Goal: Use online tool/utility: Utilize a website feature to perform a specific function

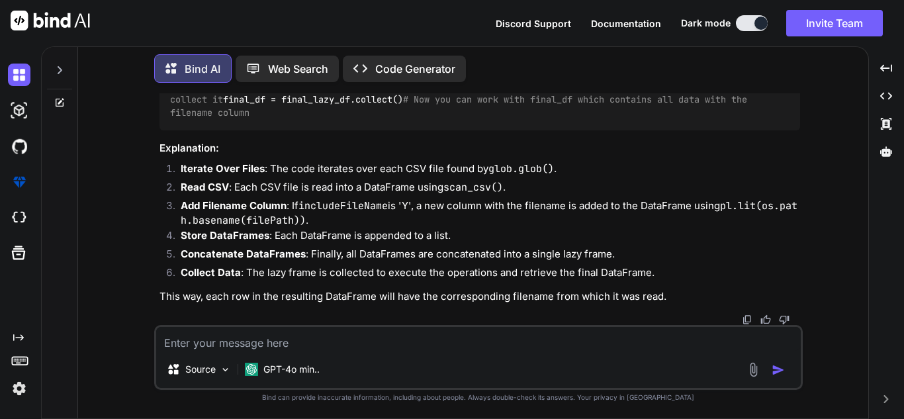
scroll to position [2835, 0]
click at [57, 100] on icon at bounding box center [59, 102] width 11 height 11
type textarea "x"
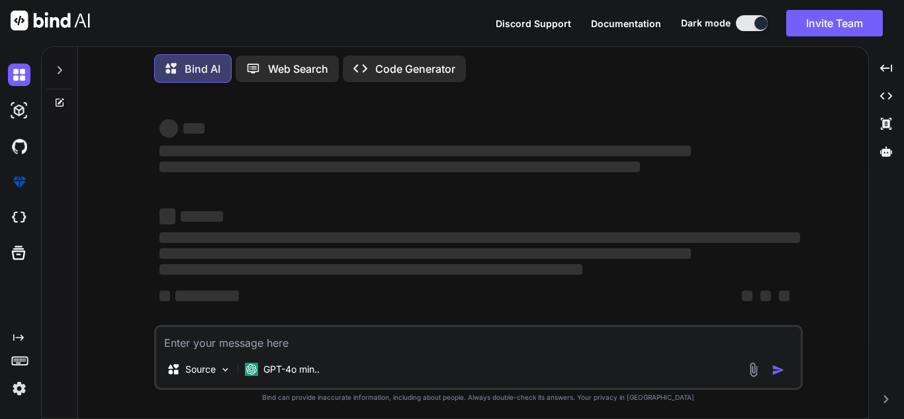
scroll to position [3, 0]
click at [320, 346] on textarea at bounding box center [478, 339] width 645 height 24
paste textarea "import polars as pl from datetime import datetime def check_datetime_format(df,…"
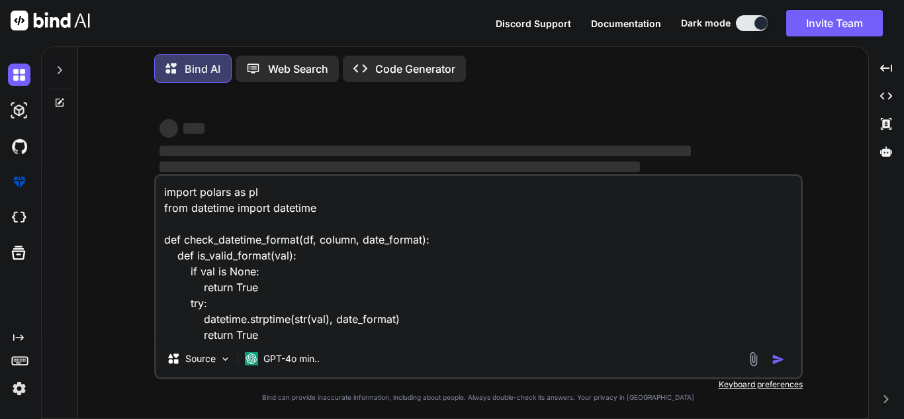
type textarea "import polars as pl from datetime import datetime def check_datetime_format(df,…"
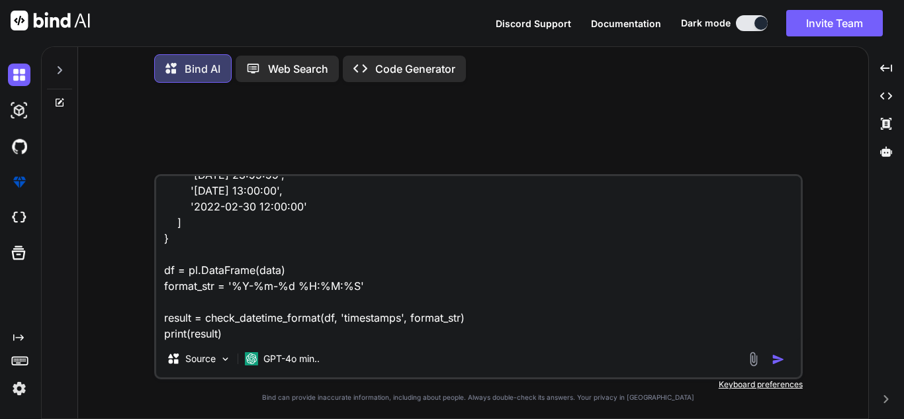
type textarea "x"
type textarea "import polars as pl from datetime import datetime def check_datetime_format(df,…"
type textarea "x"
type textarea "import polars as pl from datetime import datetime def check_datetime_format(df,…"
type textarea "x"
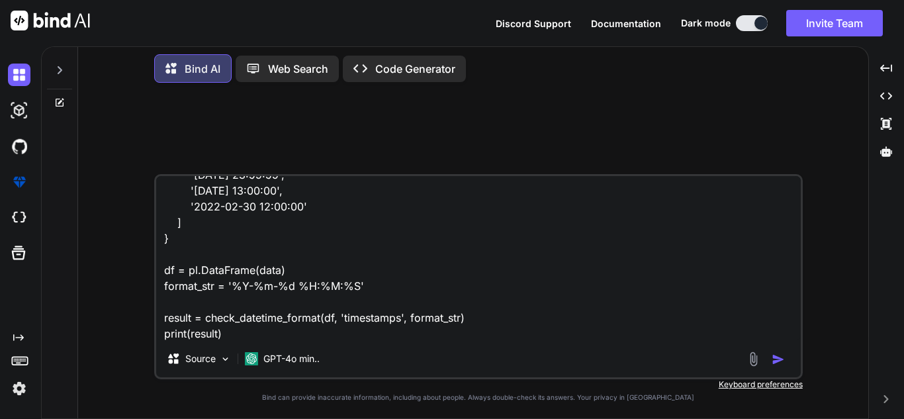
type textarea "import polars as pl from datetime import datetime def check_datetime_format(df,…"
type textarea "x"
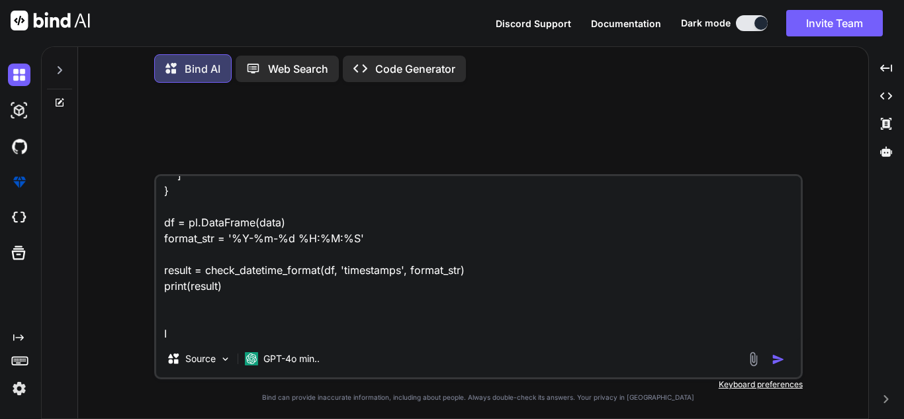
type textarea "import polars as pl from datetime import datetime def check_datetime_format(df,…"
type textarea "x"
type textarea "import polars as pl from datetime import datetime def check_datetime_format(df,…"
type textarea "x"
type textarea "import polars as pl from datetime import datetime def check_datetime_format(df,…"
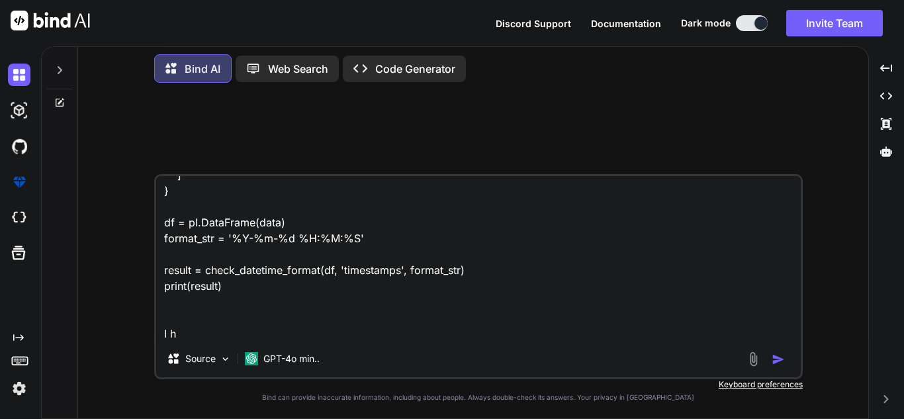
type textarea "x"
type textarea "import polars as pl from datetime import datetime def check_datetime_format(df,…"
type textarea "x"
type textarea "import polars as pl from datetime import datetime def check_datetime_format(df,…"
type textarea "x"
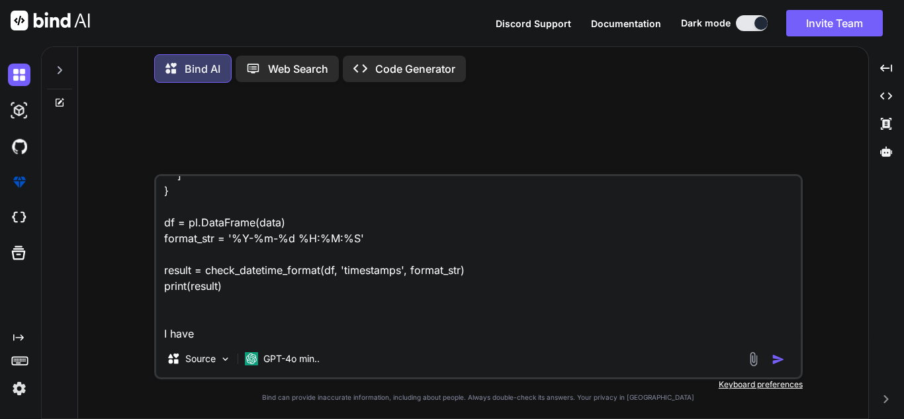
type textarea "import polars as pl from datetime import datetime def check_datetime_format(df,…"
type textarea "x"
type textarea "import polars as pl from datetime import datetime def check_datetime_format(df,…"
type textarea "x"
type textarea "import polars as pl from datetime import datetime def check_datetime_format(df,…"
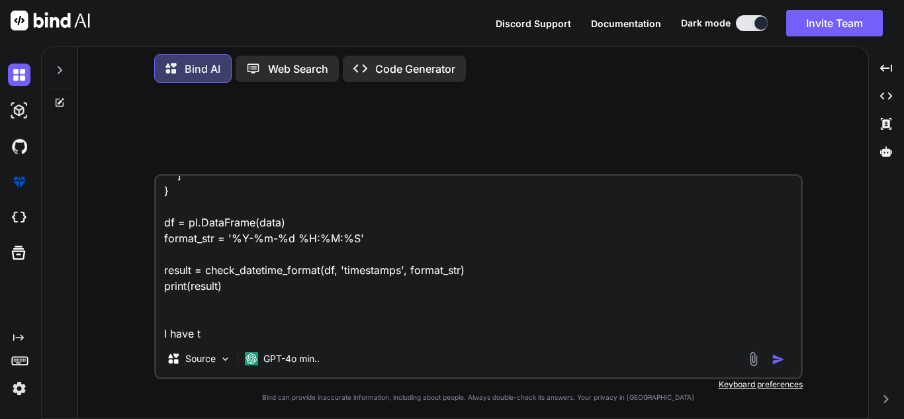
type textarea "x"
type textarea "import polars as pl from datetime import datetime def check_datetime_format(df,…"
type textarea "x"
type textarea "import polars as pl from datetime import datetime def check_datetime_format(df,…"
type textarea "x"
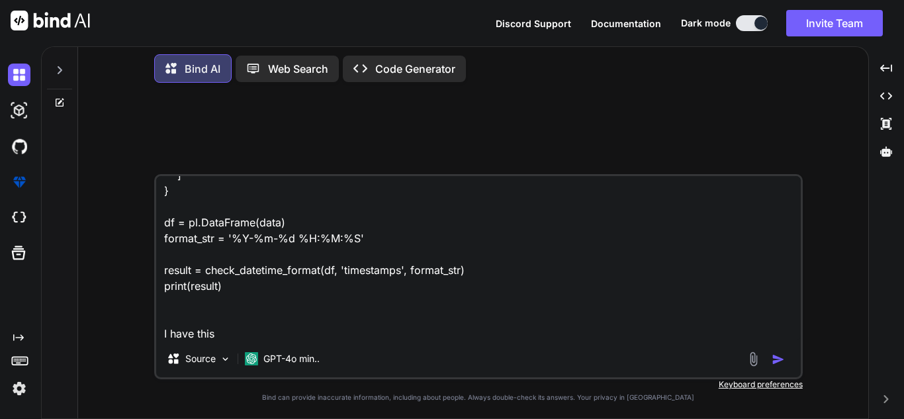
type textarea "import polars as pl from datetime import datetime def check_datetime_format(df,…"
type textarea "x"
type textarea "import polars as pl from datetime import datetime def check_datetime_format(df,…"
type textarea "x"
type textarea "import polars as pl from datetime import datetime def check_datetime_format(df,…"
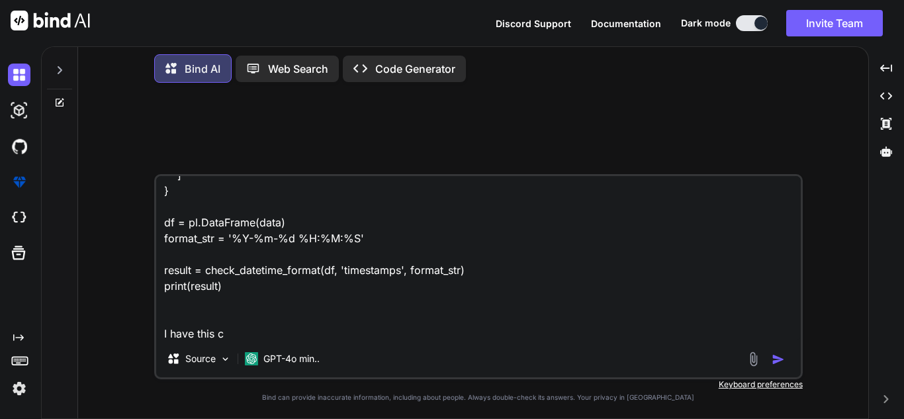
type textarea "x"
type textarea "import polars as pl from datetime import datetime def check_datetime_format(df,…"
type textarea "x"
type textarea "import polars as pl from datetime import datetime def check_datetime_format(df,…"
type textarea "x"
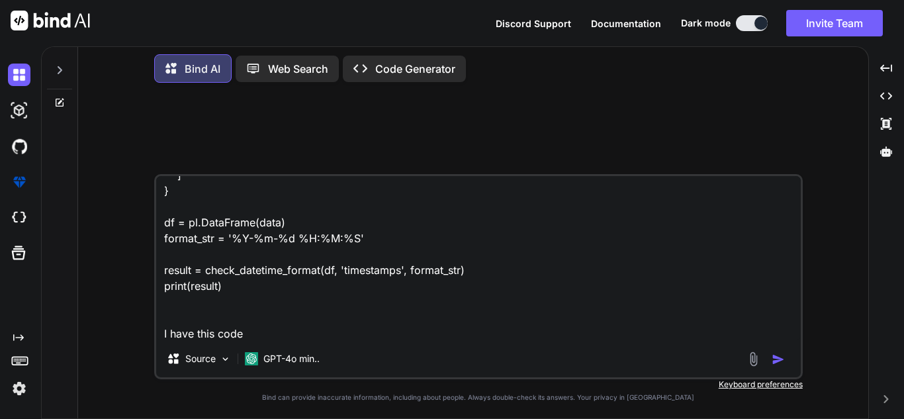
type textarea "import polars as pl from datetime import datetime def check_datetime_format(df,…"
type textarea "x"
type textarea "import polars as pl from datetime import datetime def check_datetime_format(df,…"
type textarea "x"
type textarea "import polars as pl from datetime import datetime def check_datetime_format(df,…"
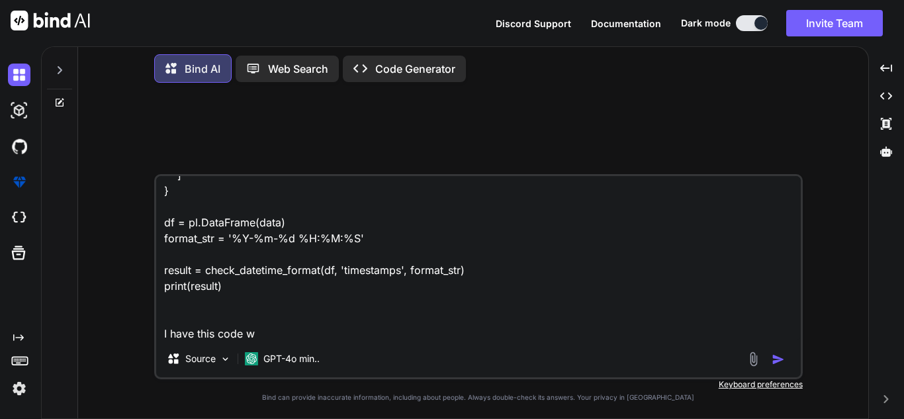
type textarea "x"
type textarea "import polars as pl from datetime import datetime def check_datetime_format(df,…"
type textarea "x"
type textarea "import polars as pl from datetime import datetime def check_datetime_format(df,…"
type textarea "x"
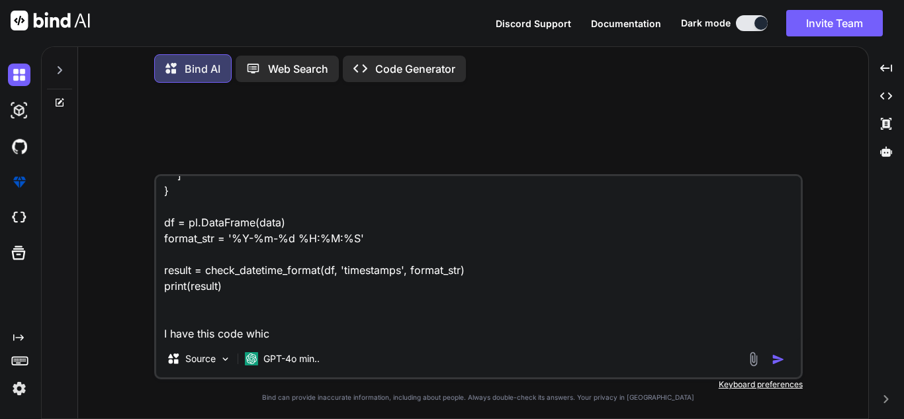
type textarea "import polars as pl from datetime import datetime def check_datetime_format(df,…"
type textarea "x"
type textarea "import polars as pl from datetime import datetime def check_datetime_format(df,…"
type textarea "x"
type textarea "import polars as pl from datetime import datetime def check_datetime_format(df,…"
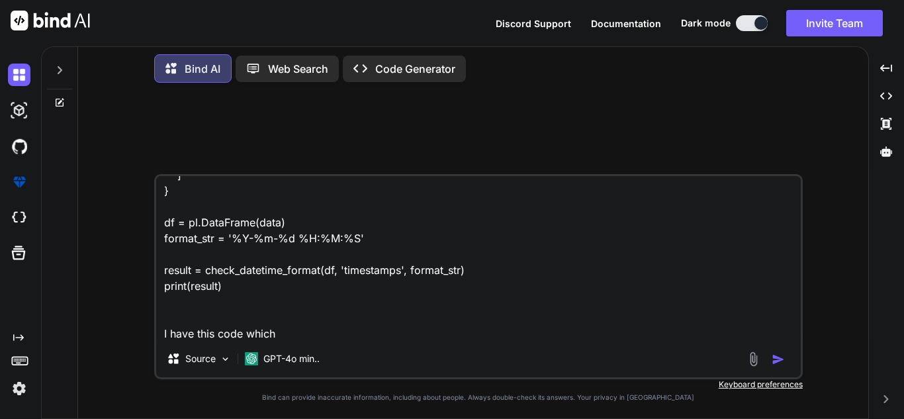
type textarea "x"
type textarea "import polars as pl from datetime import datetime def check_datetime_format(df,…"
type textarea "x"
type textarea "import polars as pl from datetime import datetime def check_datetime_format(df,…"
type textarea "x"
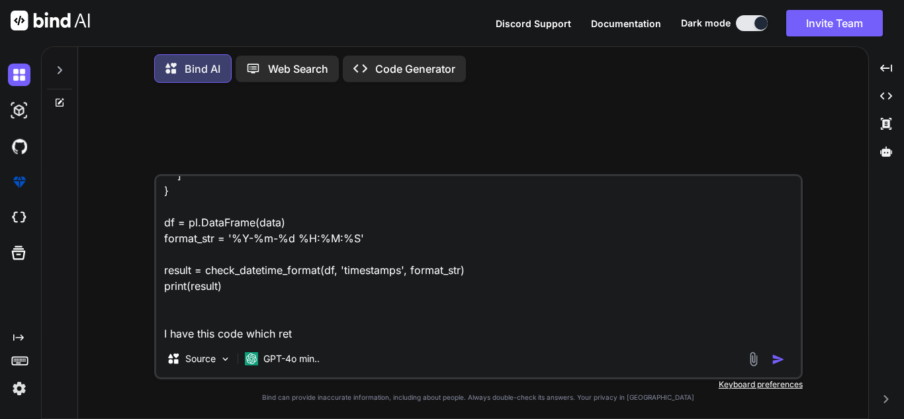
type textarea "import polars as pl from datetime import datetime def check_datetime_format(df,…"
type textarea "x"
type textarea "import polars as pl from datetime import datetime def check_datetime_format(df,…"
type textarea "x"
type textarea "import polars as pl from datetime import datetime def check_datetime_format(df,…"
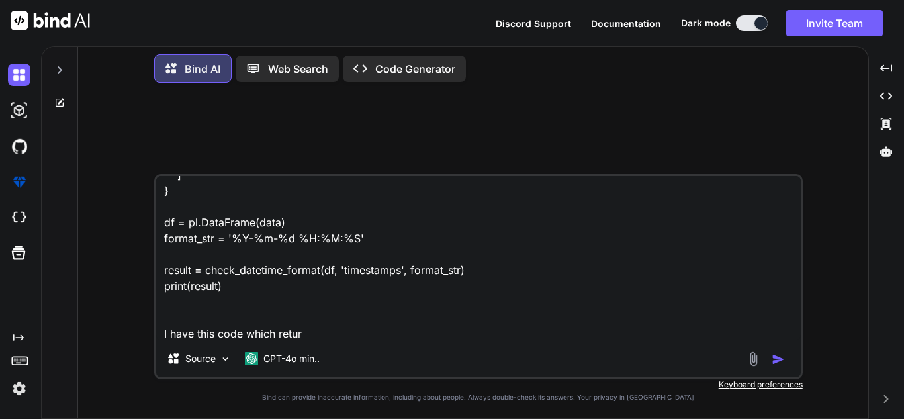
type textarea "x"
type textarea "import polars as pl from datetime import datetime def check_datetime_format(df,…"
type textarea "x"
type textarea "import polars as pl from datetime import datetime def check_datetime_format(df,…"
type textarea "x"
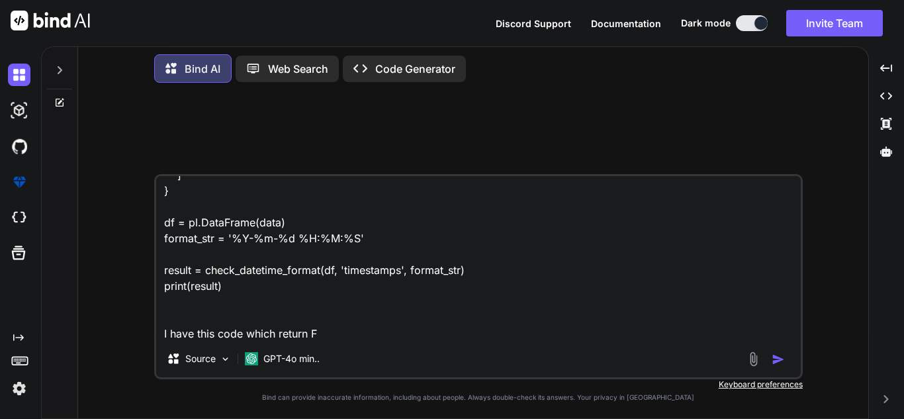
type textarea "import polars as pl from datetime import datetime def check_datetime_format(df,…"
type textarea "x"
type textarea "import polars as pl from datetime import datetime def check_datetime_format(df,…"
type textarea "x"
type textarea "import polars as pl from datetime import datetime def check_datetime_format(df,…"
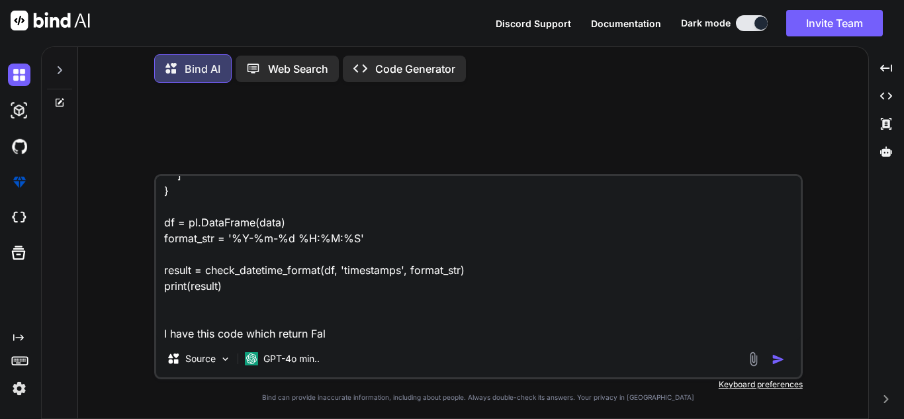
type textarea "x"
type textarea "import polars as pl from datetime import datetime def check_datetime_format(df,…"
type textarea "x"
type textarea "import polars as pl from datetime import datetime def check_datetime_format(df,…"
type textarea "x"
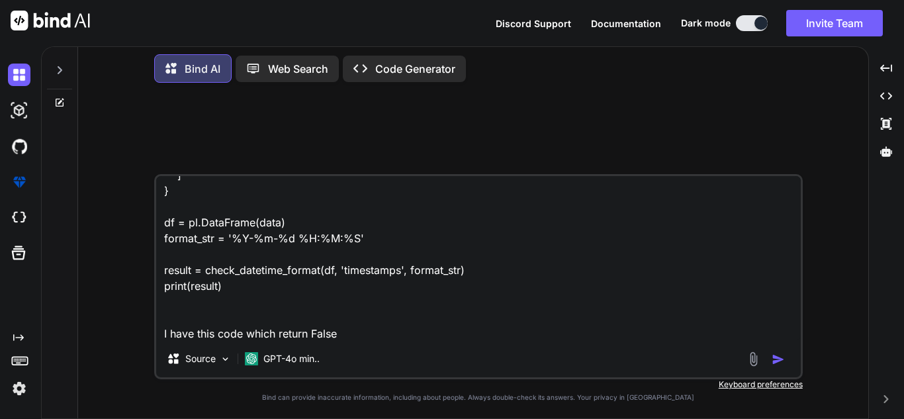
type textarea "import polars as pl from datetime import datetime def check_datetime_format(df,…"
type textarea "x"
type textarea "import polars as pl from datetime import datetime def check_datetime_format(df,…"
type textarea "x"
type textarea "import polars as pl from datetime import datetime def check_datetime_format(df,…"
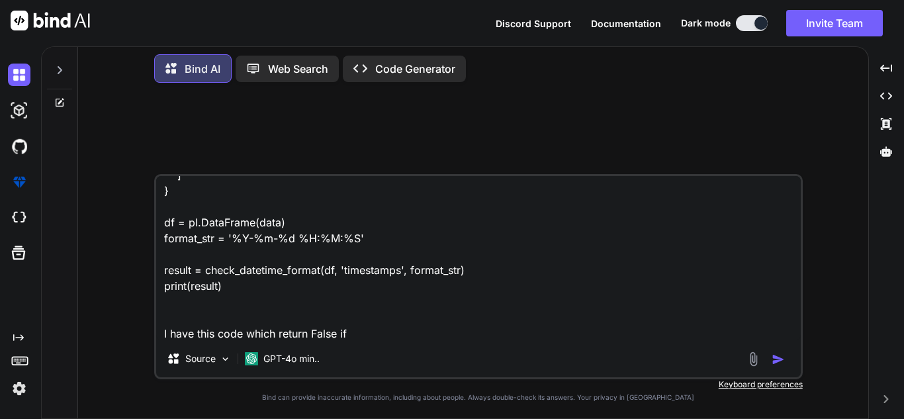
type textarea "x"
type textarea "import polars as pl from datetime import datetime def check_datetime_format(df,…"
type textarea "x"
type textarea "import polars as pl from datetime import datetime def check_datetime_format(df,…"
type textarea "x"
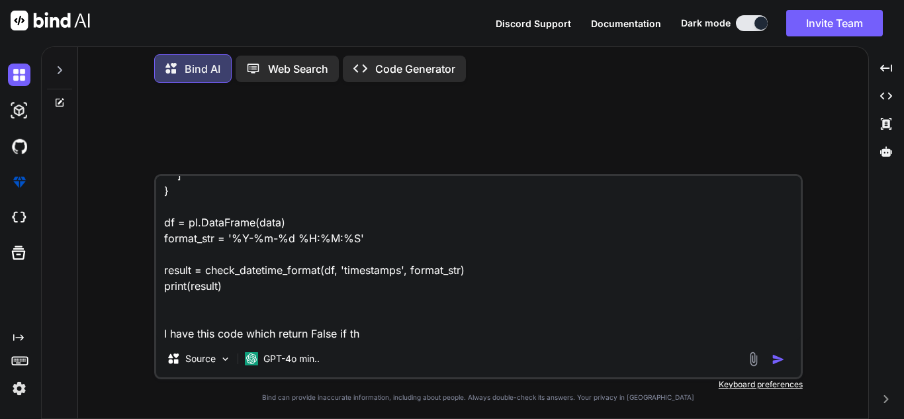
type textarea "import polars as pl from datetime import datetime def check_datetime_format(df,…"
type textarea "x"
type textarea "import polars as pl from datetime import datetime def check_datetime_format(df,…"
type textarea "x"
type textarea "import polars as pl from datetime import datetime def check_datetime_format(df,…"
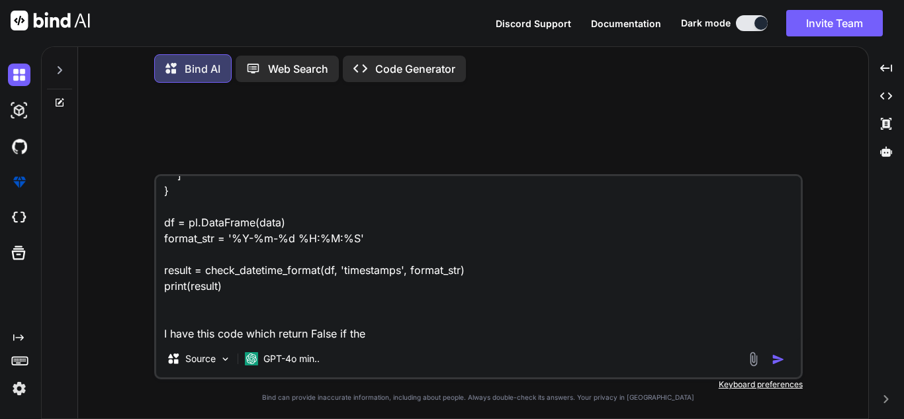
type textarea "x"
type textarea "import polars as pl from datetime import datetime def check_datetime_format(df,…"
type textarea "x"
type textarea "import polars as pl from datetime import datetime def check_datetime_format(df,…"
type textarea "x"
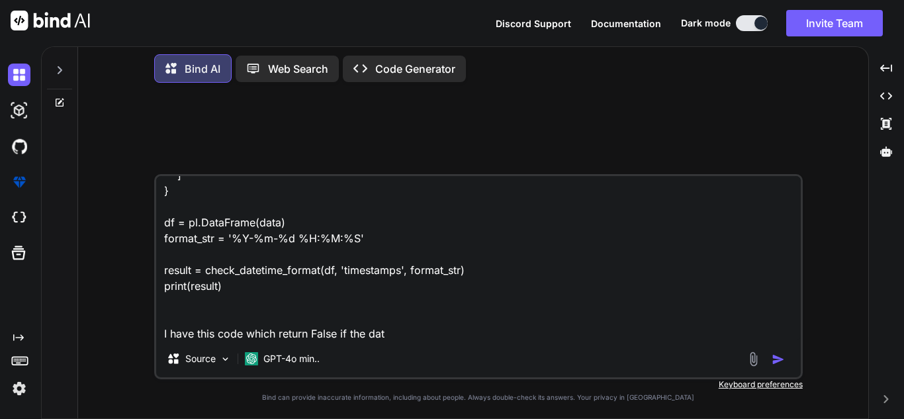
type textarea "import polars as pl from datetime import datetime def check_datetime_format(df,…"
type textarea "x"
type textarea "import polars as pl from datetime import datetime def check_datetime_format(df,…"
type textarea "x"
type textarea "import polars as pl from datetime import datetime def check_datetime_format(df,…"
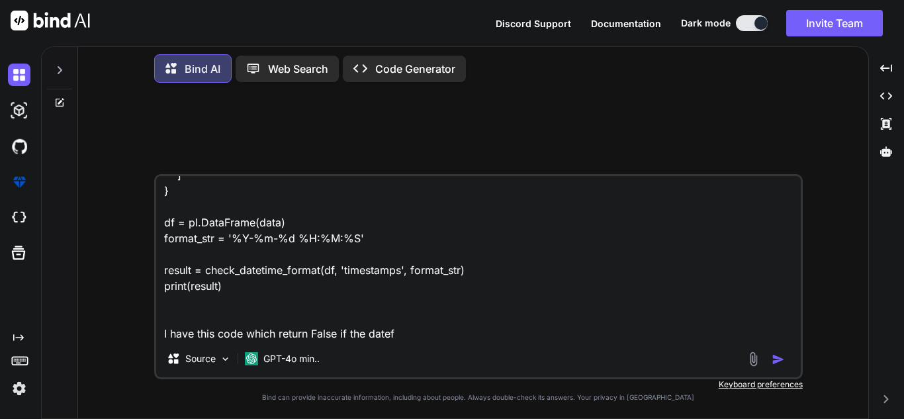
type textarea "x"
type textarea "import polars as pl from datetime import datetime def check_datetime_format(df,…"
type textarea "x"
type textarea "import polars as pl from datetime import datetime def check_datetime_format(df,…"
type textarea "x"
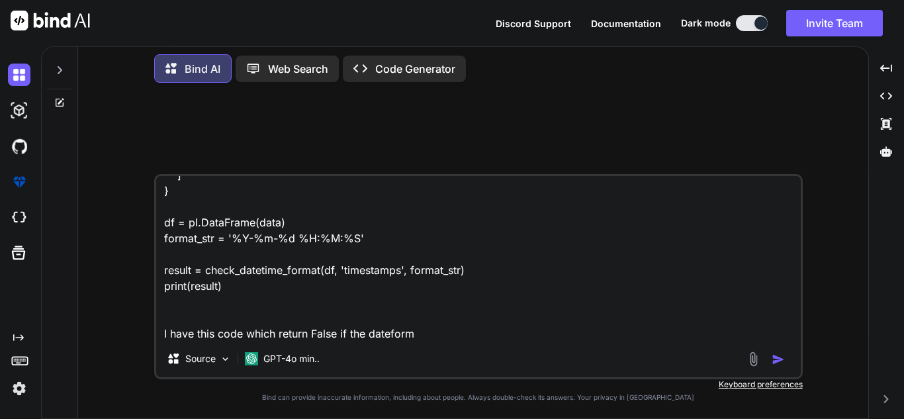
type textarea "import polars as pl from datetime import datetime def check_datetime_format(df,…"
type textarea "x"
type textarea "import polars as pl from datetime import datetime def check_datetime_format(df,…"
type textarea "x"
type textarea "import polars as pl from datetime import datetime def check_datetime_format(df,…"
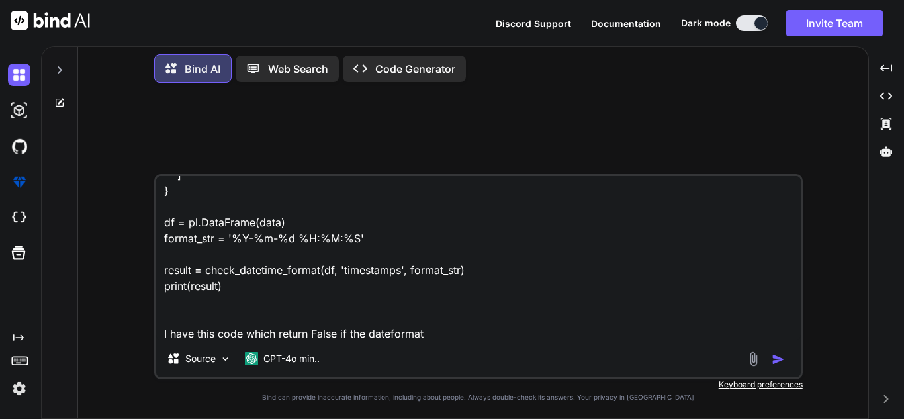
type textarea "x"
type textarea "import polars as pl from datetime import datetime def check_datetime_format(df,…"
type textarea "x"
type textarea "import polars as pl from datetime import datetime def check_datetime_format(df,…"
type textarea "x"
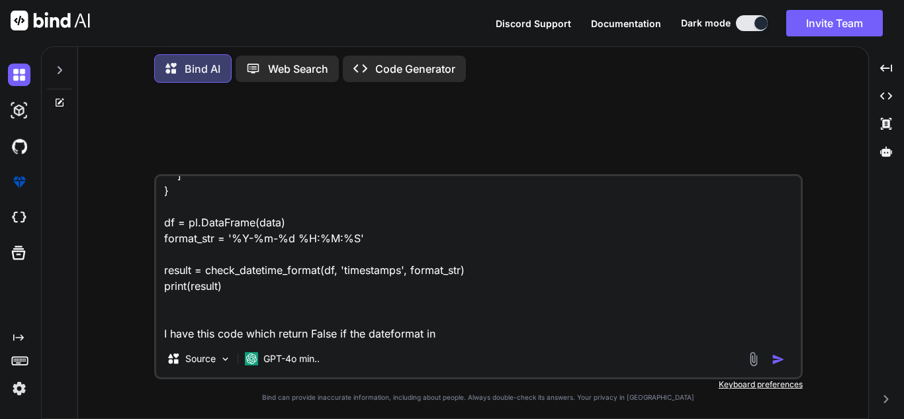
type textarea "import polars as pl from datetime import datetime def check_datetime_format(df,…"
type textarea "x"
type textarea "import polars as pl from datetime import datetime def check_datetime_format(df,…"
type textarea "x"
type textarea "import polars as pl from datetime import datetime def check_datetime_format(df,…"
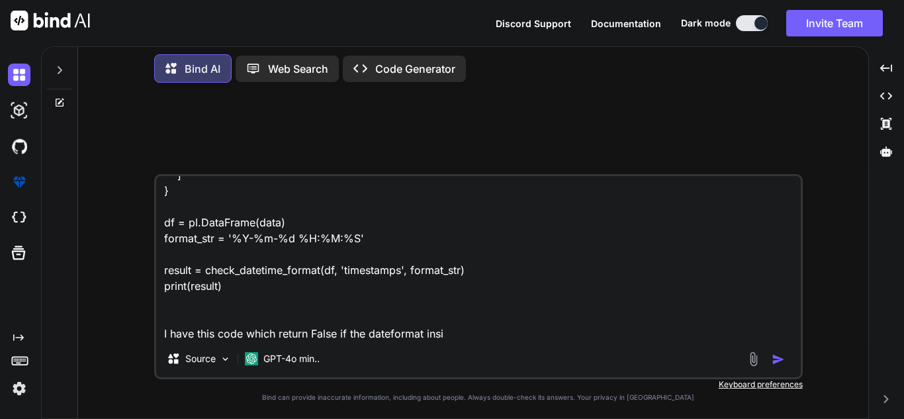
type textarea "x"
type textarea "import polars as pl from datetime import datetime def check_datetime_format(df,…"
type textarea "x"
type textarea "import polars as pl from datetime import datetime def check_datetime_format(df,…"
type textarea "x"
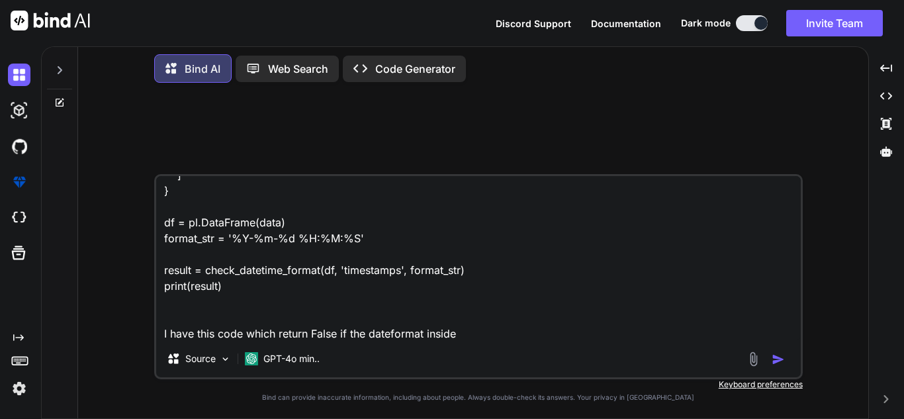
type textarea "import polars as pl from datetime import datetime def check_datetime_format(df,…"
type textarea "x"
type textarea "import polars as pl from datetime import datetime def check_datetime_format(df,…"
type textarea "x"
type textarea "import polars as pl from datetime import datetime def check_datetime_format(df,…"
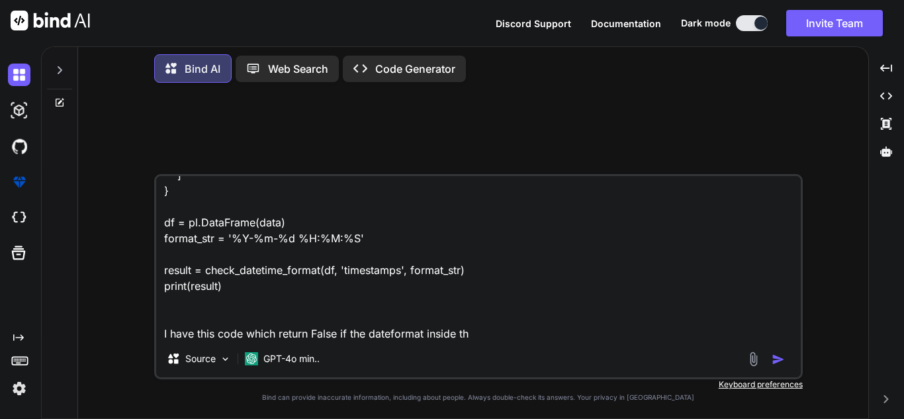
type textarea "x"
type textarea "import polars as pl from datetime import datetime def check_datetime_format(df,…"
type textarea "x"
type textarea "import polars as pl from datetime import datetime def check_datetime_format(df,…"
type textarea "x"
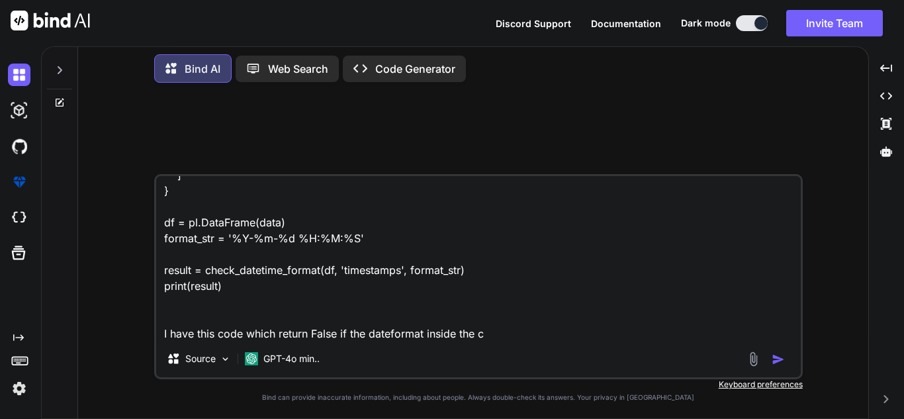
type textarea "import polars as pl from datetime import datetime def check_datetime_format(df,…"
type textarea "x"
type textarea "import polars as pl from datetime import datetime def check_datetime_format(df,…"
type textarea "x"
type textarea "import polars as pl from datetime import datetime def check_datetime_format(df,…"
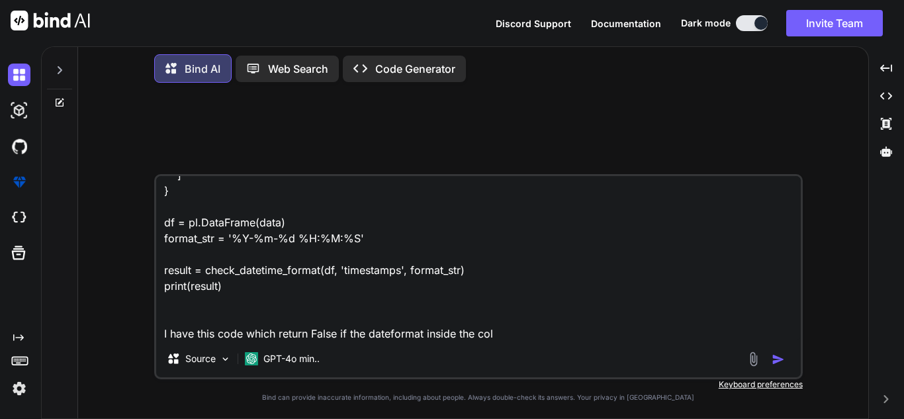
type textarea "x"
type textarea "import polars as pl from datetime import datetime def check_datetime_format(df,…"
type textarea "x"
type textarea "import polars as pl from datetime import datetime def check_datetime_format(df,…"
type textarea "x"
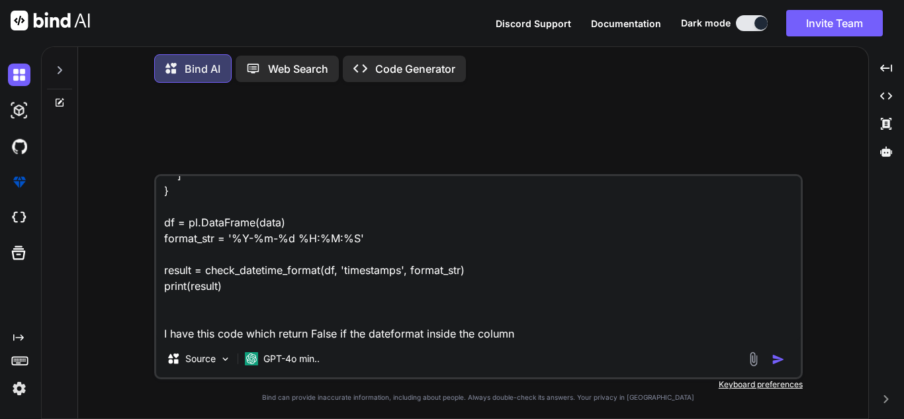
type textarea "import polars as pl from datetime import datetime def check_datetime_format(df,…"
type textarea "x"
type textarea "import polars as pl from datetime import datetime def check_datetime_format(df,…"
type textarea "x"
type textarea "import polars as pl from datetime import datetime def check_datetime_format(df,…"
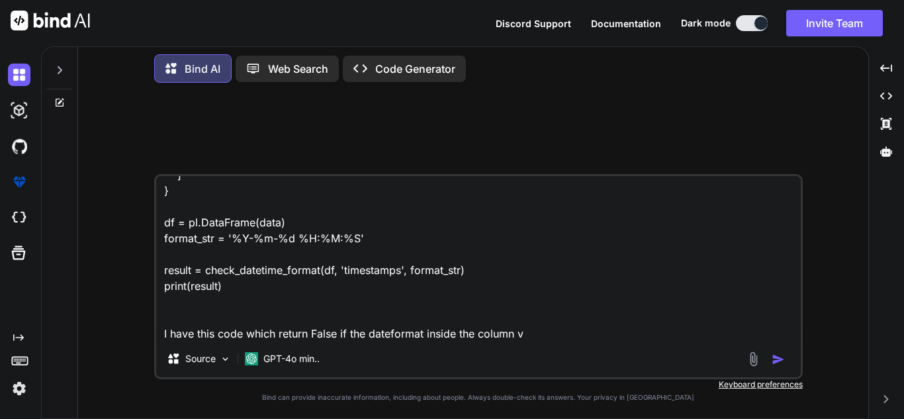
type textarea "x"
type textarea "import polars as pl from datetime import datetime def check_datetime_format(df,…"
type textarea "x"
type textarea "import polars as pl from datetime import datetime def check_datetime_format(df,…"
type textarea "x"
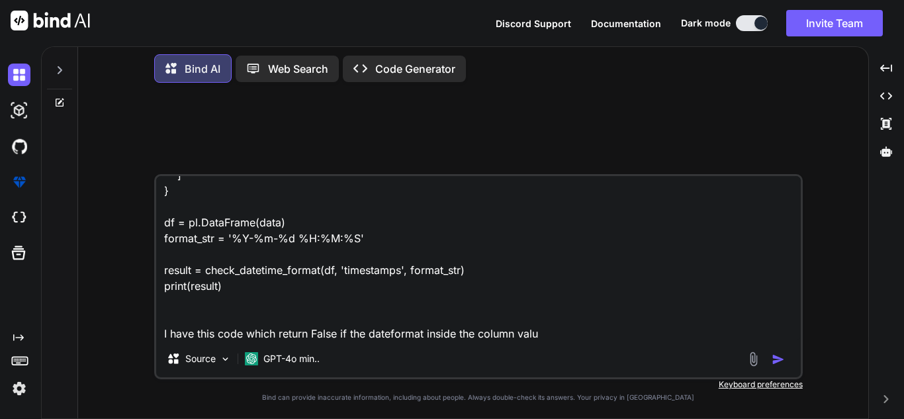
type textarea "import polars as pl from datetime import datetime def check_datetime_format(df,…"
type textarea "x"
type textarea "import polars as pl from datetime import datetime def check_datetime_format(df,…"
type textarea "x"
type textarea "import polars as pl from datetime import datetime def check_datetime_format(df,…"
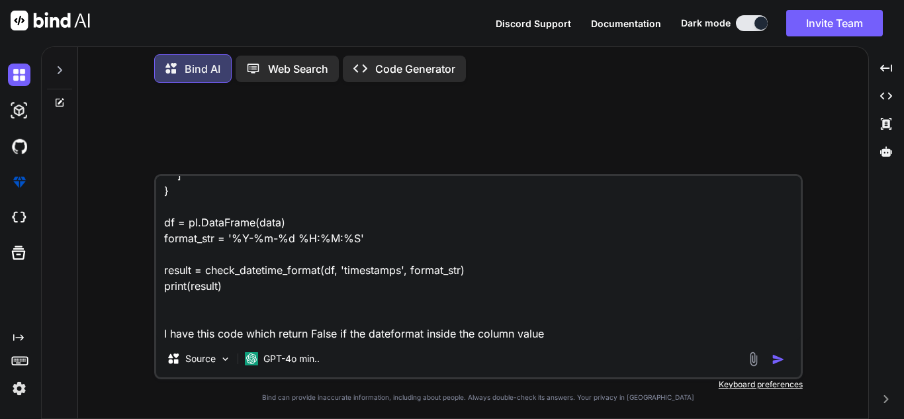
type textarea "x"
type textarea "import polars as pl from datetime import datetime def check_datetime_format(df,…"
type textarea "x"
type textarea "import polars as pl from datetime import datetime def check_datetime_format(df,…"
type textarea "x"
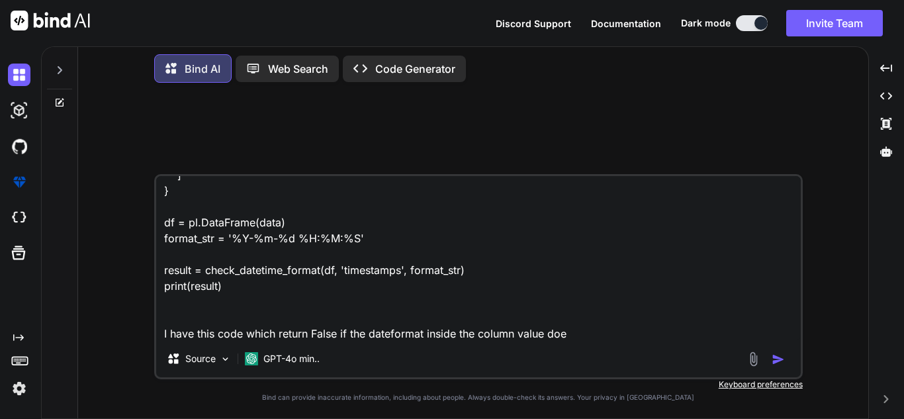
type textarea "import polars as pl from datetime import datetime def check_datetime_format(df,…"
type textarea "x"
type textarea "import polars as pl from datetime import datetime def check_datetime_format(df,…"
type textarea "x"
type textarea "import polars as pl from datetime import datetime def check_datetime_format(df,…"
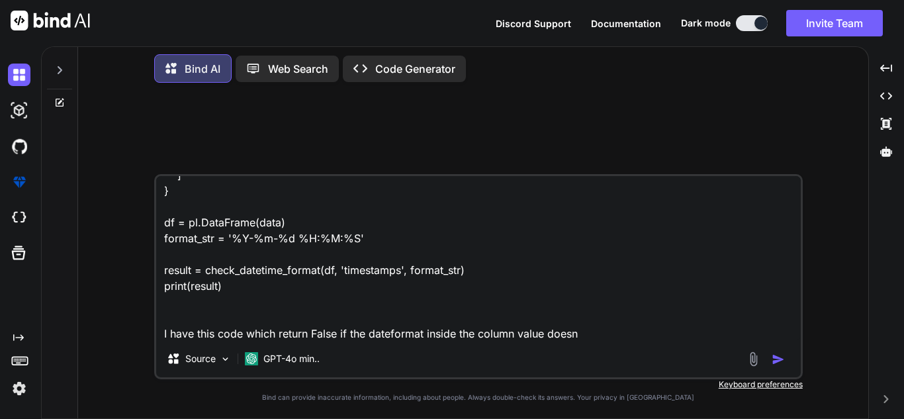
type textarea "x"
type textarea "import polars as pl from datetime import datetime def check_datetime_format(df,…"
type textarea "x"
type textarea "import polars as pl from datetime import datetime def check_datetime_format(df,…"
type textarea "x"
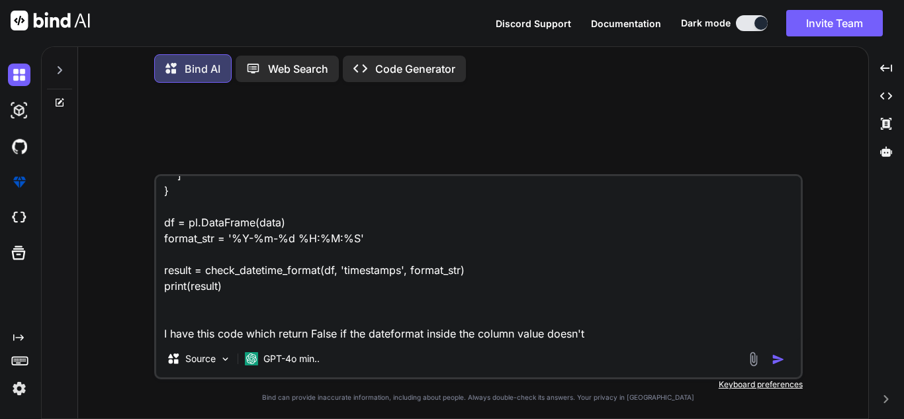
type textarea "import polars as pl from datetime import datetime def check_datetime_format(df,…"
type textarea "x"
type textarea "import polars as pl from datetime import datetime def check_datetime_format(df,…"
type textarea "x"
type textarea "import polars as pl from datetime import datetime def check_datetime_format(df,…"
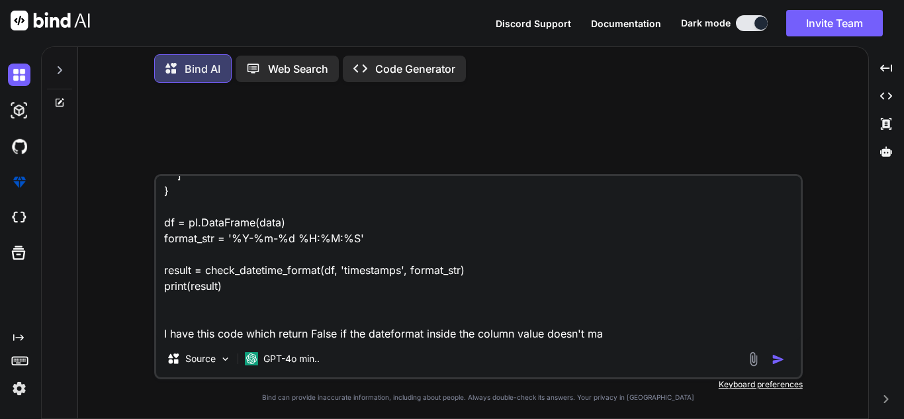
type textarea "x"
type textarea "import polars as pl from datetime import datetime def check_datetime_format(df,…"
type textarea "x"
type textarea "import polars as pl from datetime import datetime def check_datetime_format(df,…"
type textarea "x"
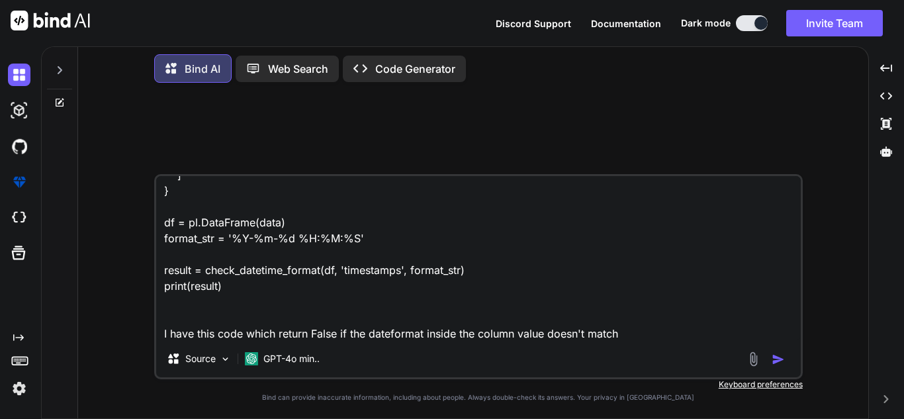
type textarea "import polars as pl from datetime import datetime def check_datetime_format(df,…"
type textarea "x"
type textarea "import polars as pl from datetime import datetime def check_datetime_format(df,…"
type textarea "x"
type textarea "import polars as pl from datetime import datetime def check_datetime_format(df,…"
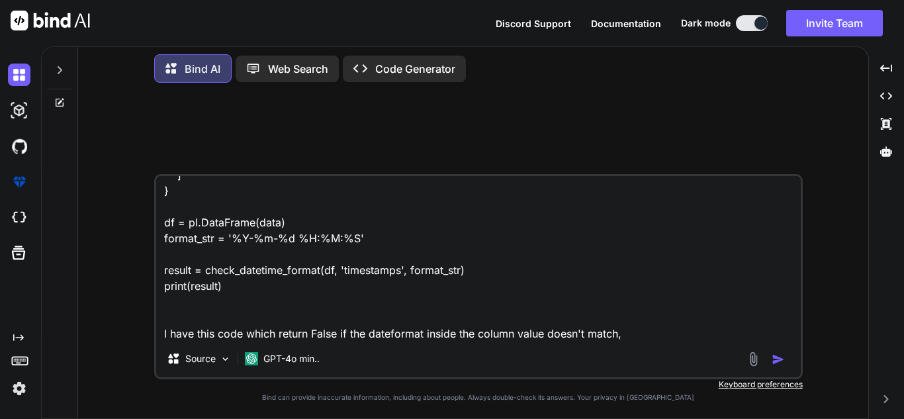
type textarea "x"
type textarea "import polars as pl from datetime import datetime def check_datetime_format(df,…"
type textarea "x"
type textarea "import polars as pl from datetime import datetime def check_datetime_format(df,…"
type textarea "x"
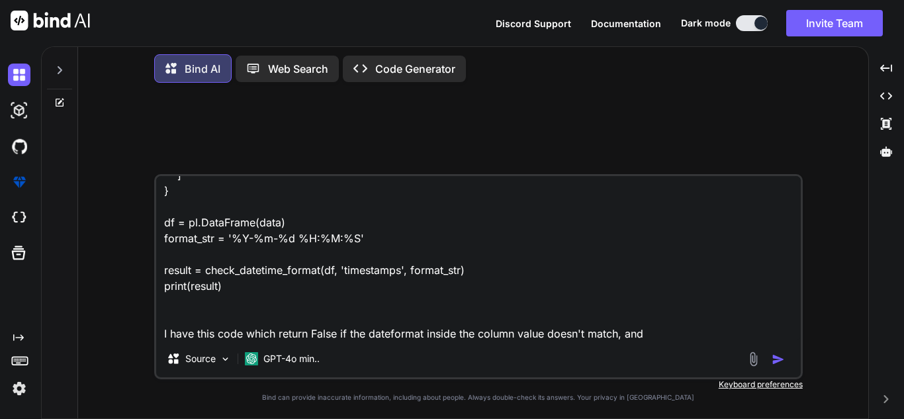
type textarea "import polars as pl from datetime import datetime def check_datetime_format(df,…"
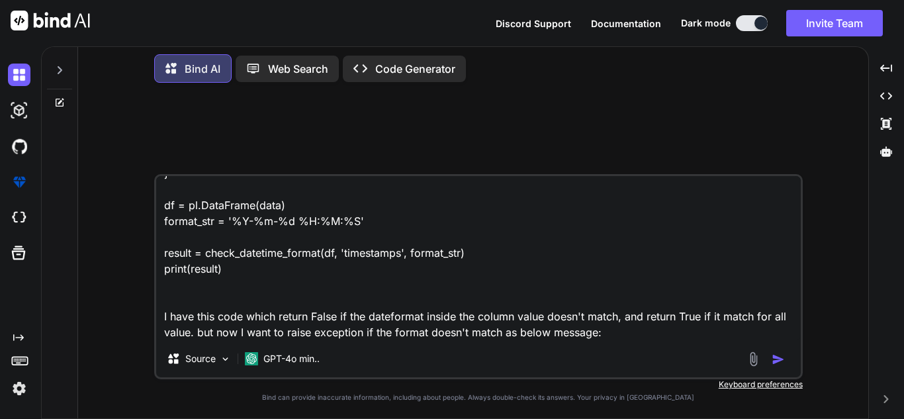
paste textarea "raise Exception( f"Date/Datetime format mismatch: Expected '{expected_format}',…"
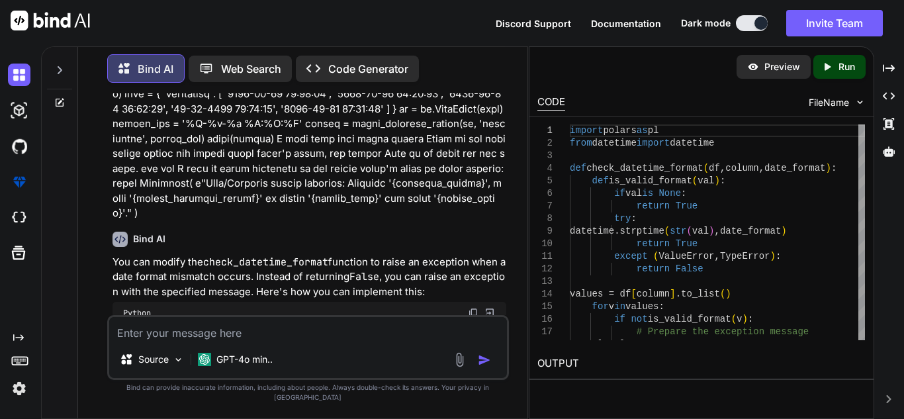
scroll to position [99, 0]
